Goal: Task Accomplishment & Management: Use online tool/utility

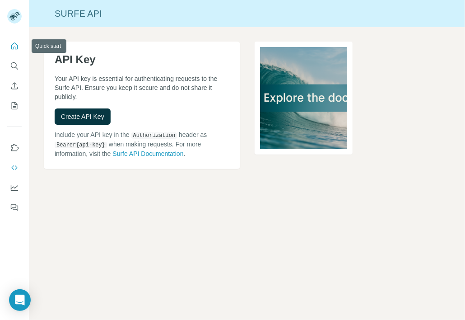
click at [15, 47] on icon "Quick start" at bounding box center [14, 46] width 9 height 9
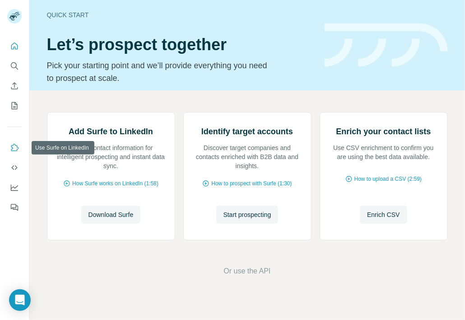
click at [17, 147] on icon "Use Surfe on LinkedIn" at bounding box center [14, 147] width 9 height 9
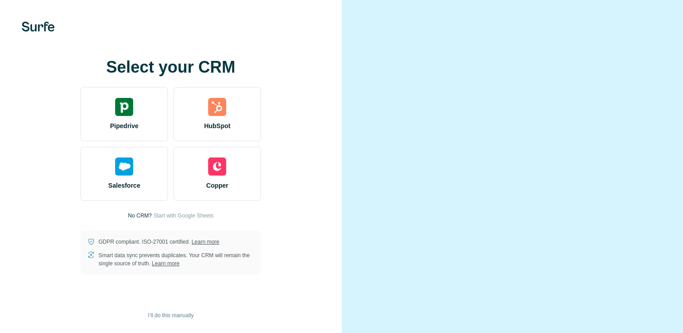
click at [252, 61] on div "Select your CRM Pipedrive HubSpot Salesforce Copper No CRM? Start with Google S…" at bounding box center [171, 166] width 342 height 333
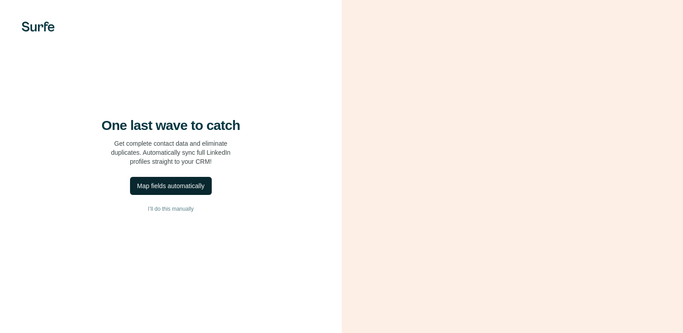
click at [197, 191] on div "Map fields automatically" at bounding box center [170, 186] width 67 height 9
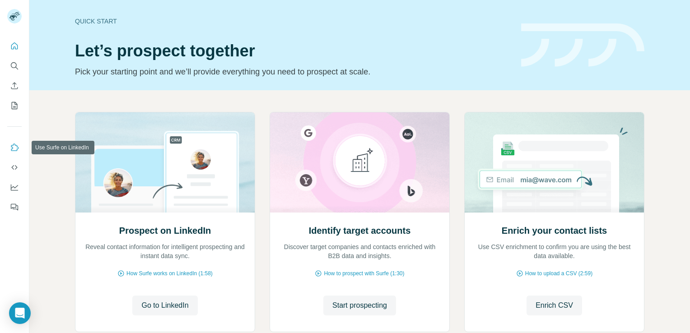
click at [10, 148] on icon "Use Surfe on LinkedIn" at bounding box center [14, 147] width 9 height 9
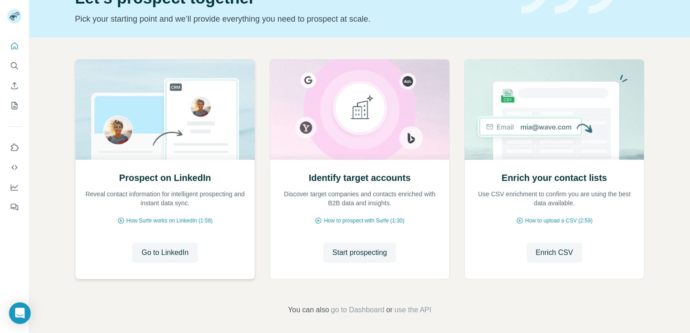
scroll to position [56, 0]
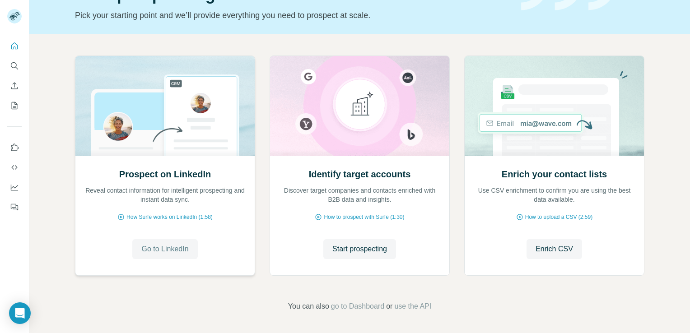
click at [171, 248] on span "Go to LinkedIn" at bounding box center [164, 249] width 47 height 11
click at [18, 153] on button "Use Surfe on LinkedIn" at bounding box center [14, 148] width 14 height 16
click at [341, 251] on span "Start prospecting" at bounding box center [359, 249] width 55 height 11
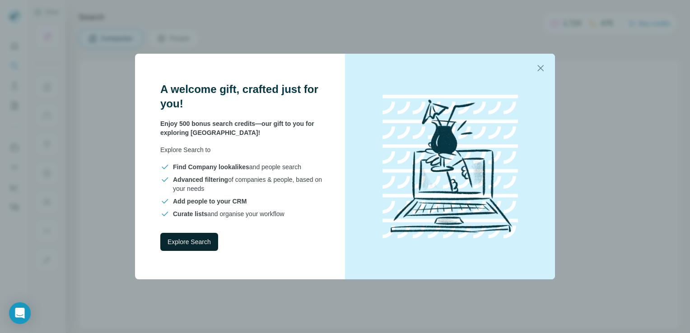
click at [186, 243] on span "Explore Search" at bounding box center [189, 242] width 43 height 9
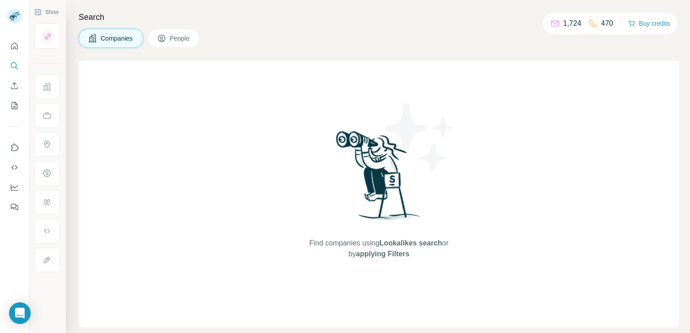
click at [163, 40] on icon at bounding box center [161, 39] width 5 height 5
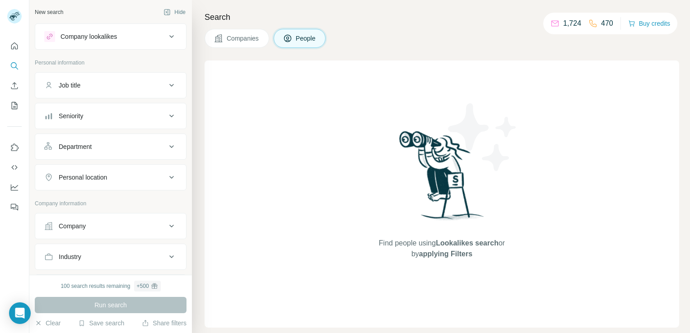
click at [221, 36] on icon at bounding box center [218, 38] width 9 height 9
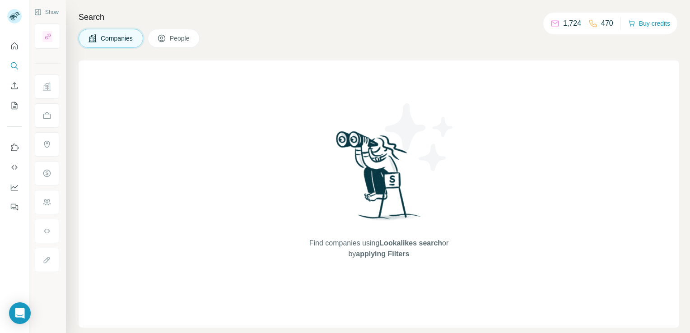
click at [142, 138] on div "Find companies using Lookalikes search or by applying Filters" at bounding box center [379, 194] width 601 height 267
click at [264, 141] on div "Find companies using Lookalikes search or by applying Filters" at bounding box center [379, 194] width 601 height 267
click at [14, 51] on button "Quick start" at bounding box center [14, 46] width 14 height 16
